Goal: Use online tool/utility: Utilize a website feature to perform a specific function

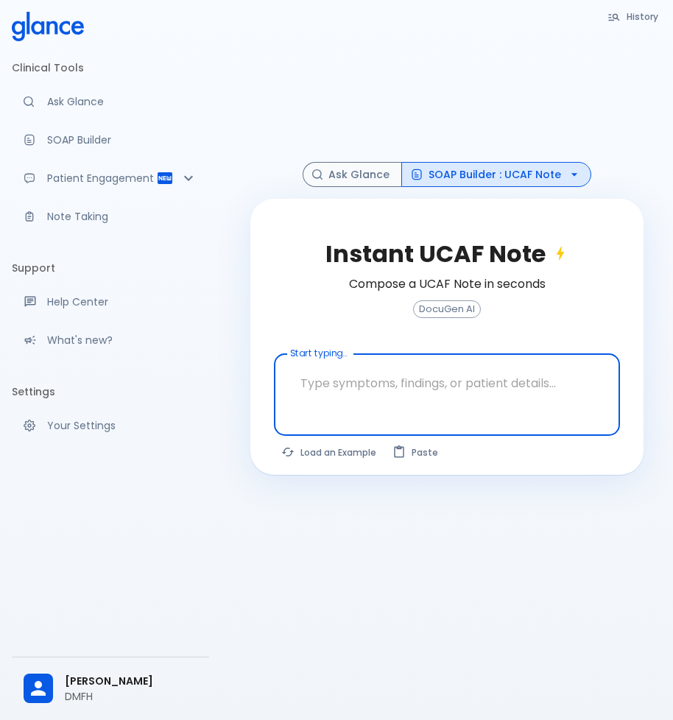
click at [419, 384] on textarea "Start typing..." at bounding box center [447, 383] width 326 height 46
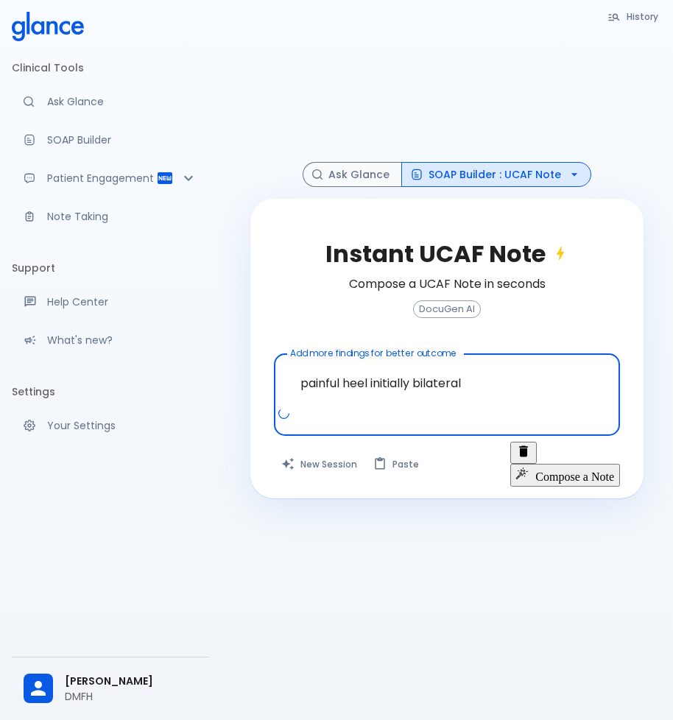
click at [469, 388] on textarea "painful heel initially bilateral" at bounding box center [447, 383] width 326 height 46
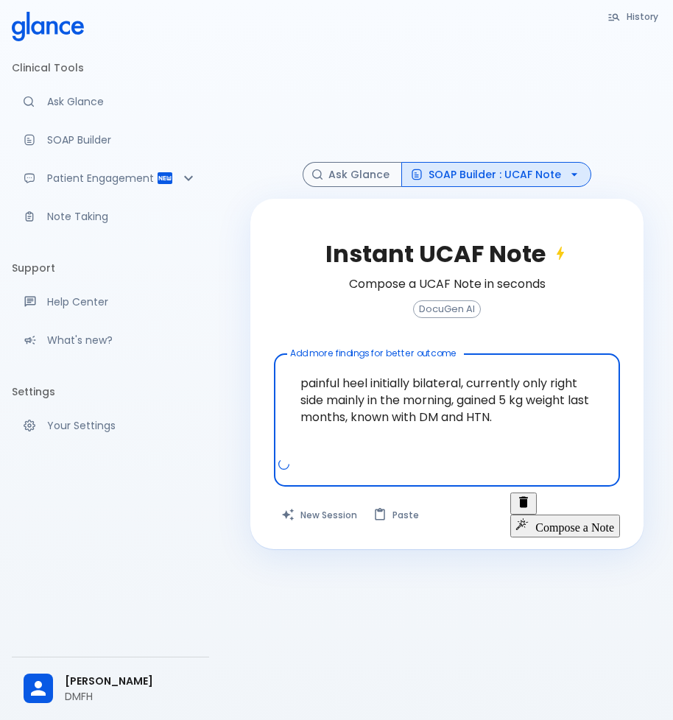
click at [301, 384] on textarea "painful heel initially bilateral, currently only right side mainly in the morni…" at bounding box center [447, 408] width 326 height 97
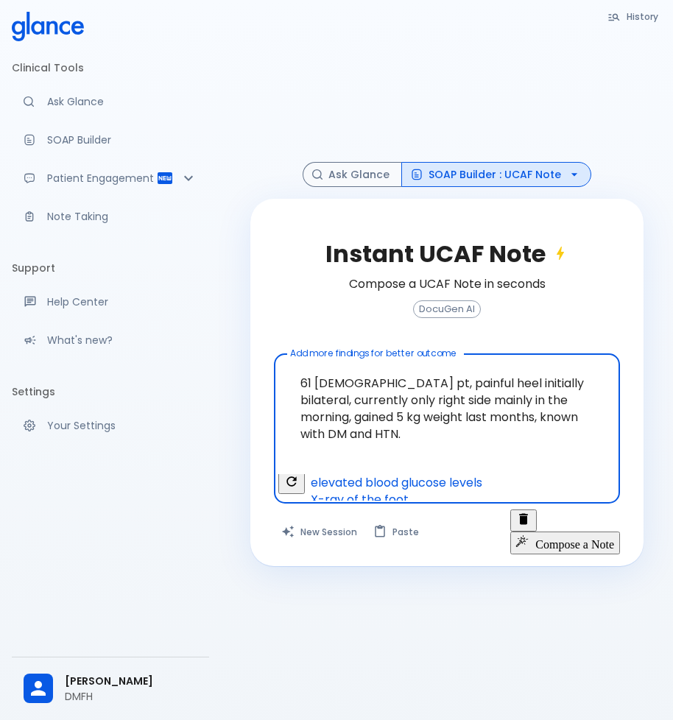
click at [370, 435] on textarea "61 [DEMOGRAPHIC_DATA] pt, painful heel initially bilateral, currently only righ…" at bounding box center [447, 417] width 326 height 114
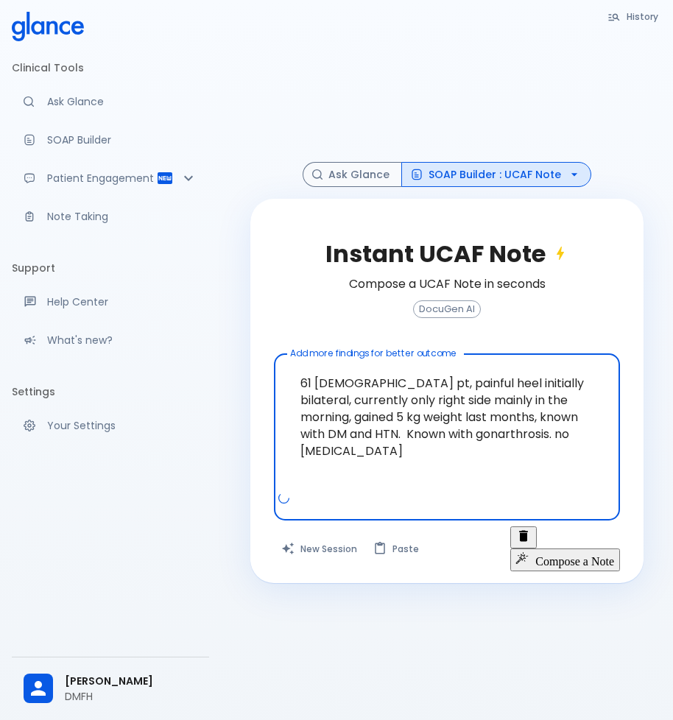
type textarea "61 [DEMOGRAPHIC_DATA] pt, painful heel initially bilateral, currently only righ…"
click at [583, 549] on button "Compose a Note" at bounding box center [566, 560] width 110 height 22
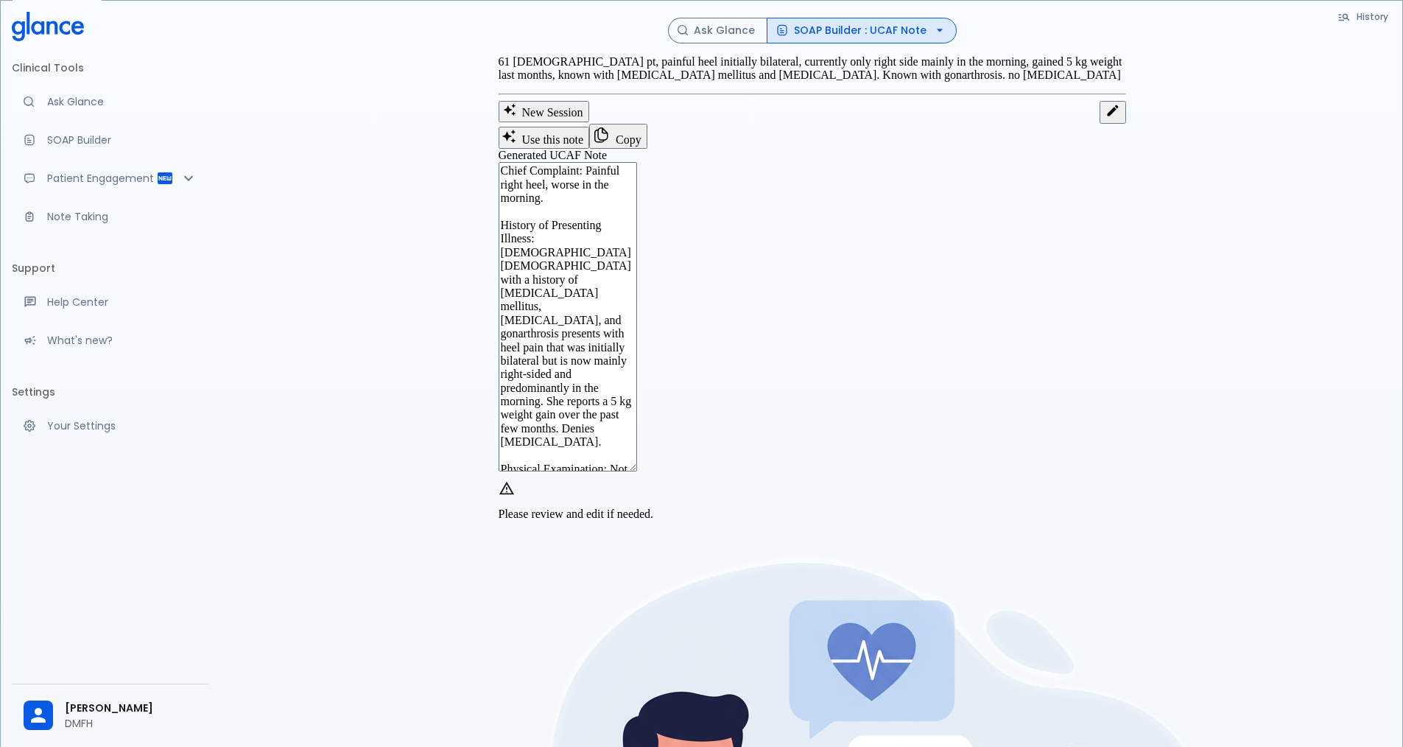
scroll to position [74, 0]
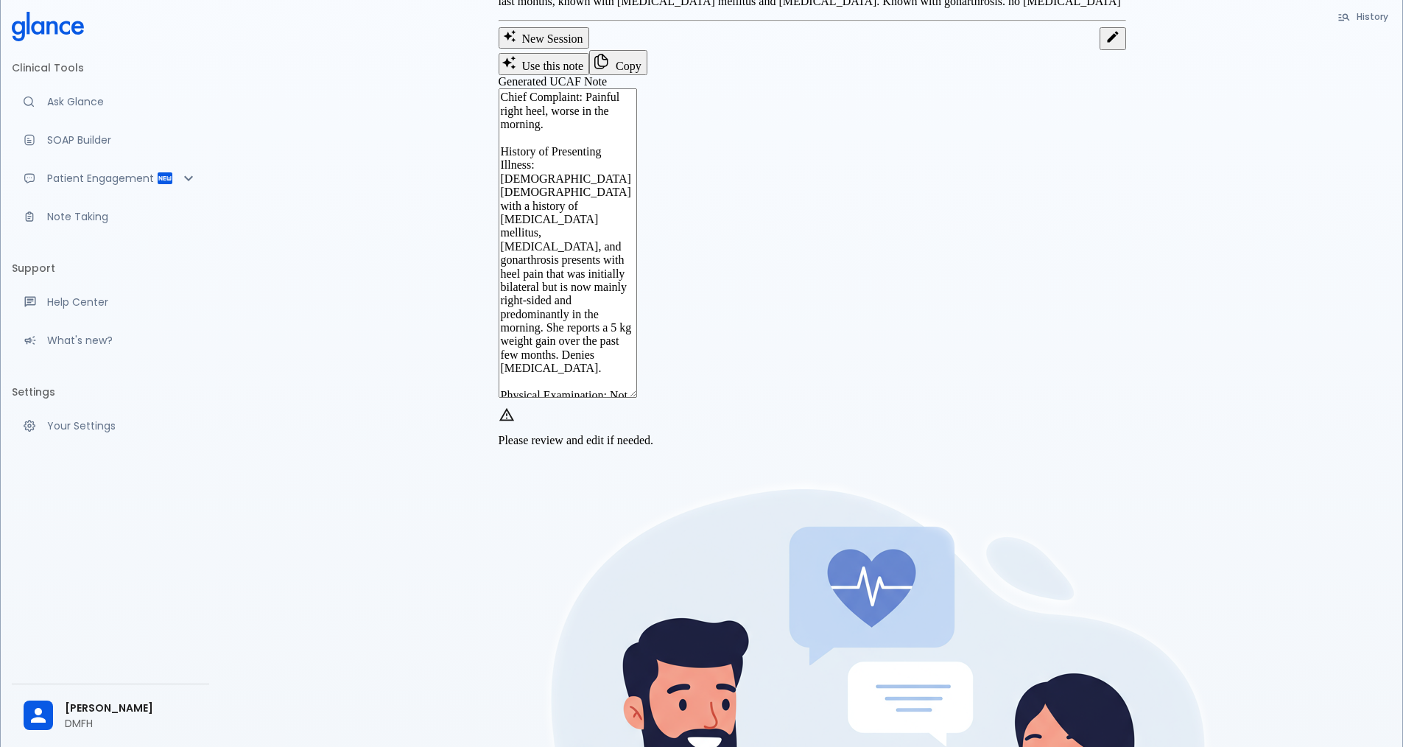
click at [637, 378] on textarea "Chief Complaint: Painful right heel, worse in the morning. History of Presentin…" at bounding box center [568, 242] width 139 height 309
click at [637, 382] on textarea "Chief Complaint: Painful right heel, worse in the morning. History of Presentin…" at bounding box center [568, 242] width 139 height 309
drag, startPoint x: 737, startPoint y: 475, endPoint x: 549, endPoint y: 242, distance: 299.6
click at [549, 242] on textarea "Chief Complaint: Painful right heel, worse in the morning. History of Presentin…" at bounding box center [568, 242] width 139 height 309
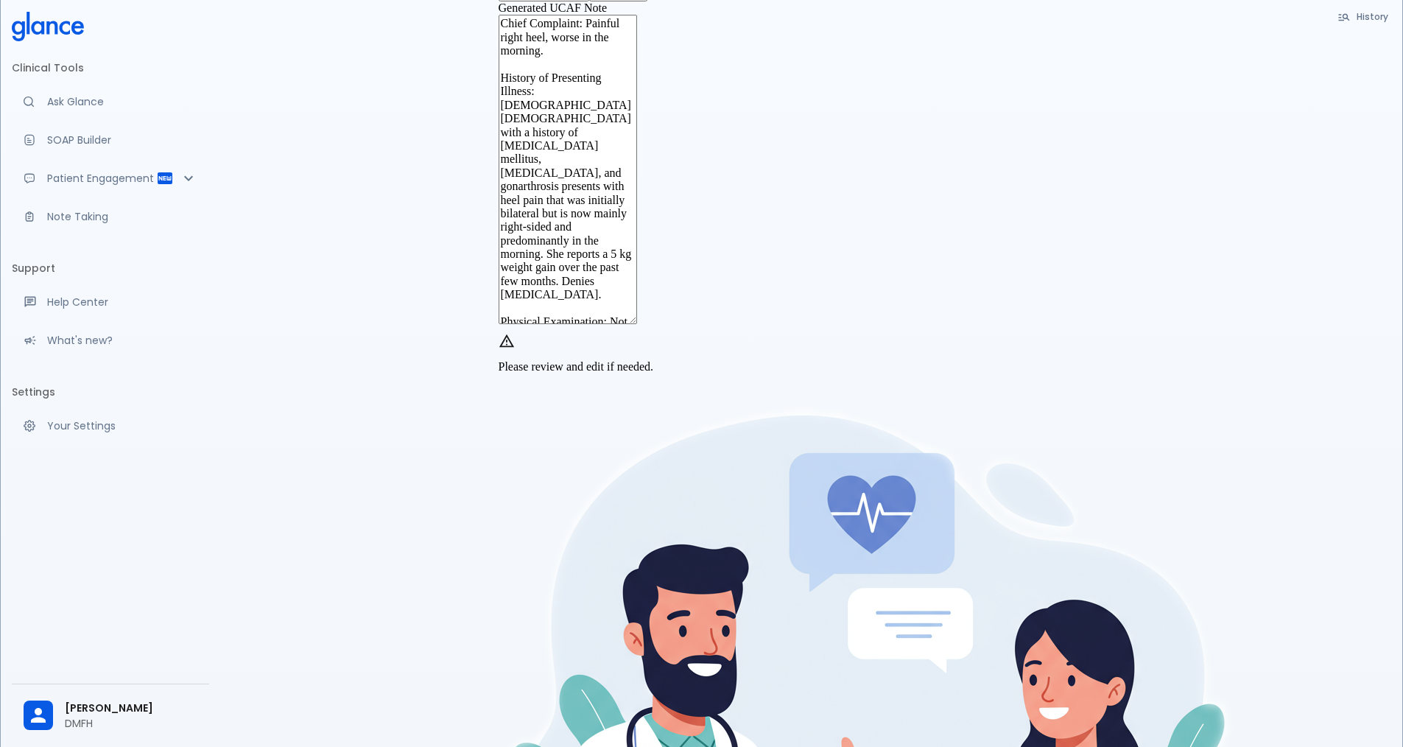
scroll to position [67, 0]
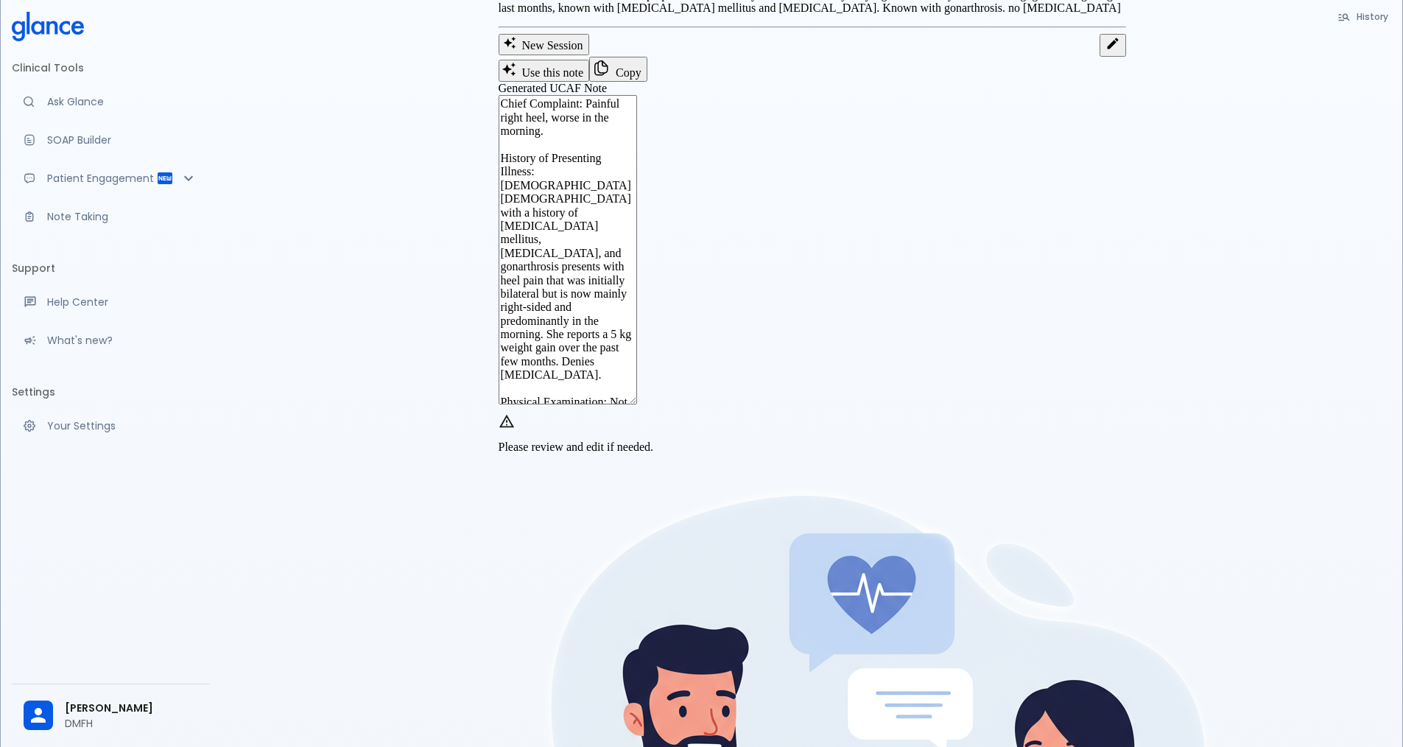
click at [637, 404] on textarea "Chief Complaint: Painful right heel, worse in the morning. History of Presentin…" at bounding box center [568, 249] width 139 height 309
drag, startPoint x: 747, startPoint y: 479, endPoint x: 513, endPoint y: 172, distance: 385.9
click at [513, 172] on div "Use this note Copy Generated UCAF Note Chief Complaint: Painful right heel, wor…" at bounding box center [813, 259] width 628 height 404
click at [589, 55] on button "New Session" at bounding box center [544, 44] width 91 height 21
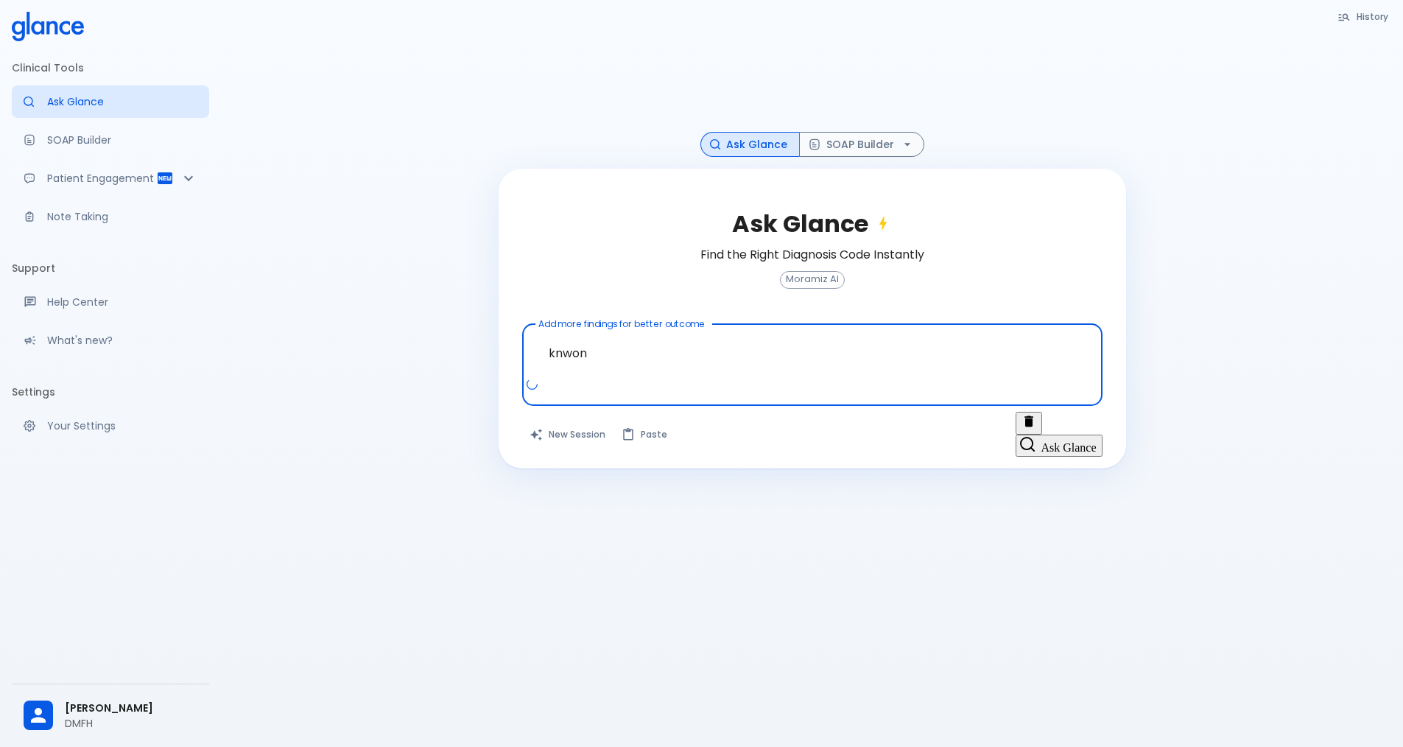
type textarea "knwon"
